Goal: Task Accomplishment & Management: Manage account settings

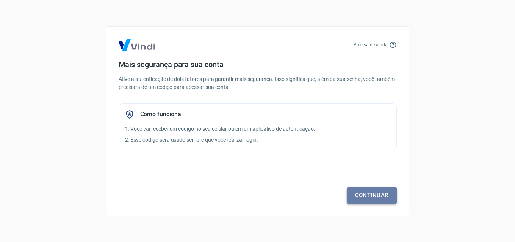
click at [377, 194] on link "Continuar" at bounding box center [372, 195] width 50 height 16
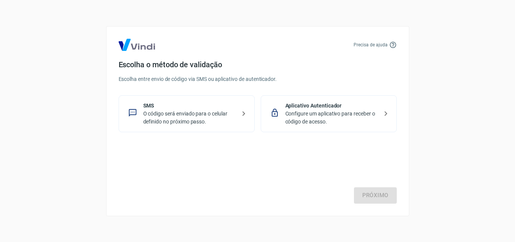
click at [234, 113] on p "O código será enviado para o celular definido no próximo passo." at bounding box center [189, 118] width 93 height 16
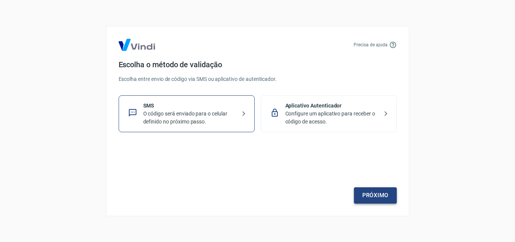
click at [369, 190] on link "Próximo" at bounding box center [375, 195] width 43 height 16
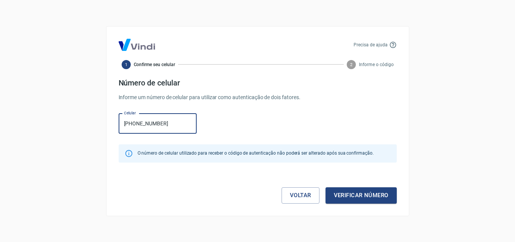
type input "[PHONE_NUMBER]"
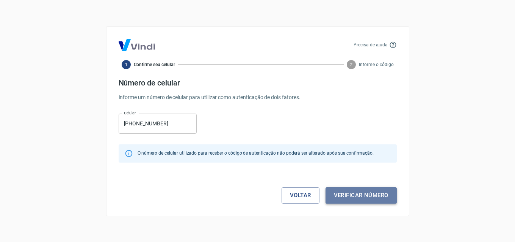
click at [359, 198] on button "Verificar número" at bounding box center [361, 195] width 71 height 16
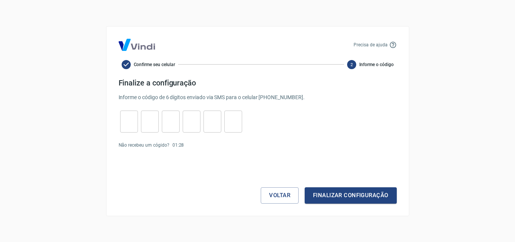
click at [128, 125] on input "tel" at bounding box center [129, 121] width 18 height 16
type input "6"
type input "7"
type input "1"
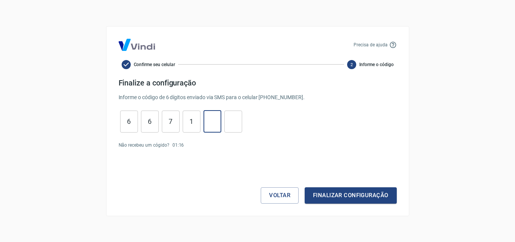
type input "6"
type input "3"
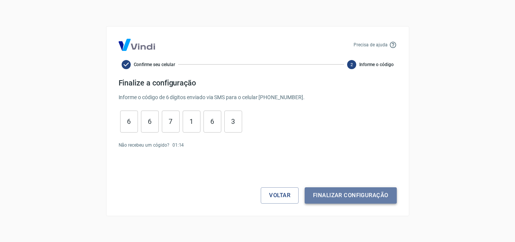
click at [326, 193] on button "Finalizar configuração" at bounding box center [351, 195] width 92 height 16
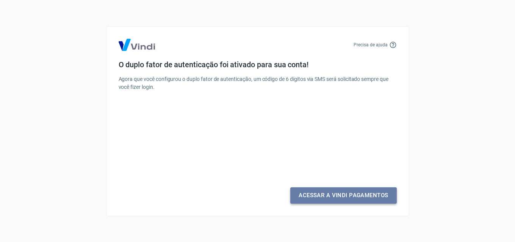
click at [345, 196] on link "Acessar a Vindi Pagamentos" at bounding box center [343, 195] width 106 height 16
